Goal: Find specific page/section: Locate a particular part of the current website

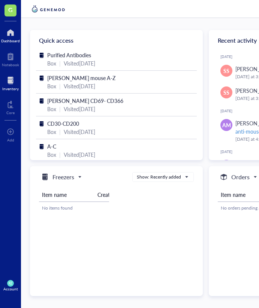
click at [15, 82] on div at bounding box center [10, 80] width 16 height 12
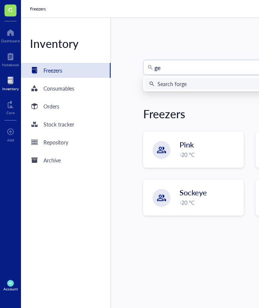
type input "g"
type input "BV737"
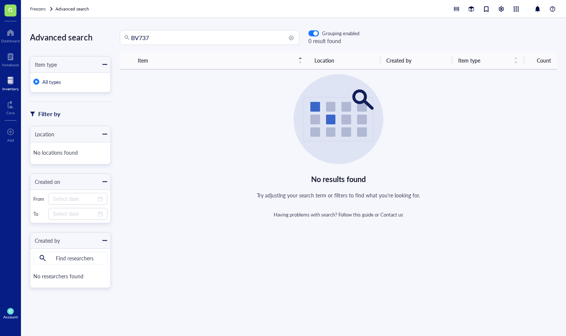
click at [185, 41] on input "BV737" at bounding box center [213, 37] width 164 height 14
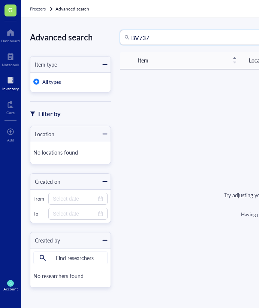
click at [136, 40] on input "BV737" at bounding box center [213, 37] width 164 height 14
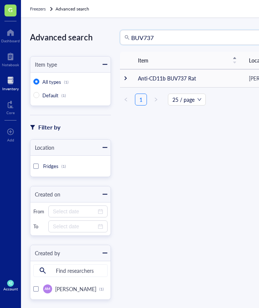
click at [181, 39] on input "BUV737" at bounding box center [213, 37] width 164 height 14
type input "B"
type input "CD11b"
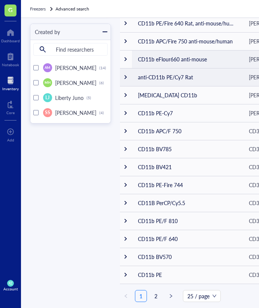
scroll to position [235, 0]
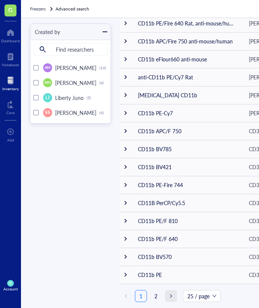
click at [168, 293] on button "button" at bounding box center [171, 296] width 12 height 12
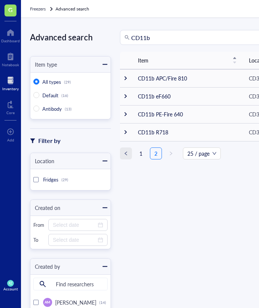
click at [126, 151] on span "left" at bounding box center [125, 153] width 4 height 4
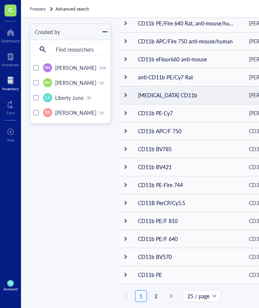
scroll to position [235, 0]
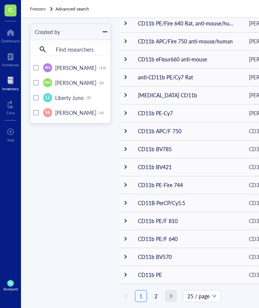
click at [170, 294] on span "right" at bounding box center [170, 296] width 4 height 4
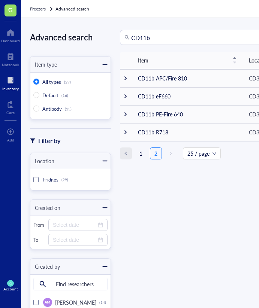
click at [128, 152] on button "button" at bounding box center [126, 153] width 12 height 12
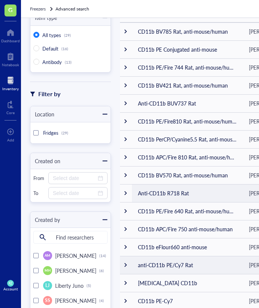
scroll to position [49, 0]
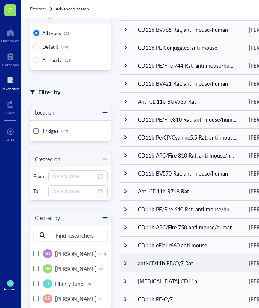
click at [175, 261] on td "anti-CD11b PE/Cy7 Rat" at bounding box center [187, 263] width 111 height 18
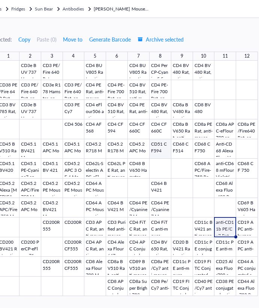
scroll to position [0, 44]
